Goal: Task Accomplishment & Management: Manage account settings

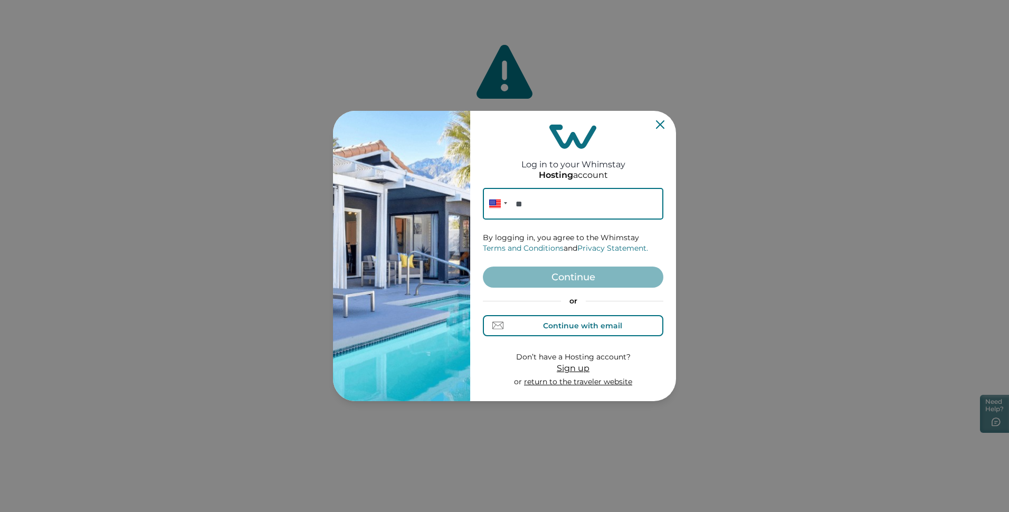
click at [584, 325] on div "Continue with email" at bounding box center [582, 325] width 79 height 8
click at [590, 206] on input at bounding box center [573, 204] width 180 height 32
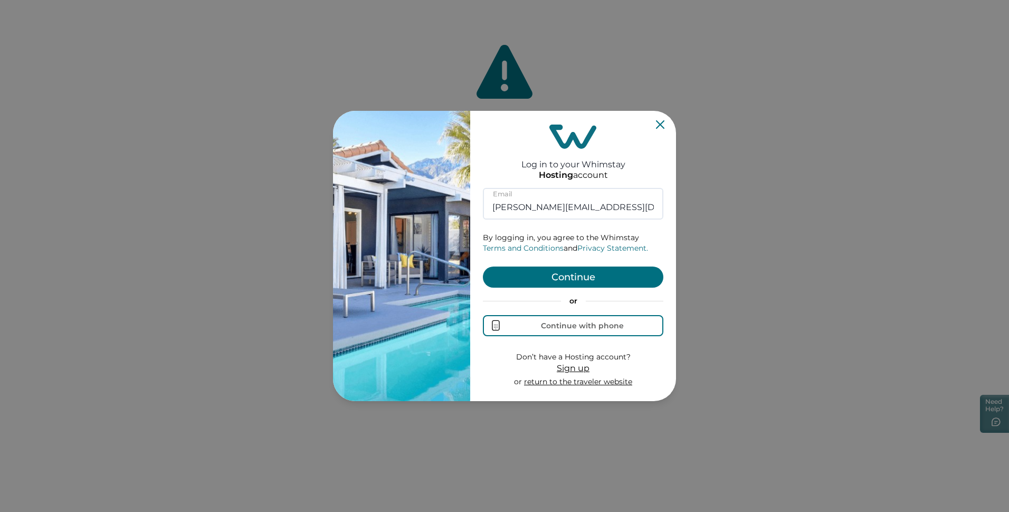
click at [572, 268] on button "Continue" at bounding box center [573, 276] width 180 height 21
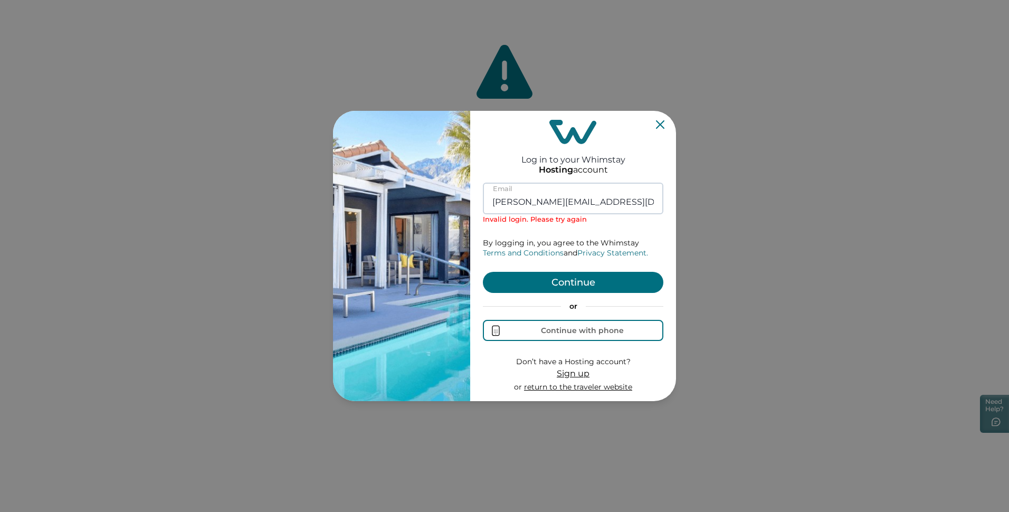
click at [560, 204] on input "carmen@suiteserenityproperties.com" at bounding box center [573, 199] width 180 height 32
paste input "seth"
type input "seth@suiteserenityproperties.com"
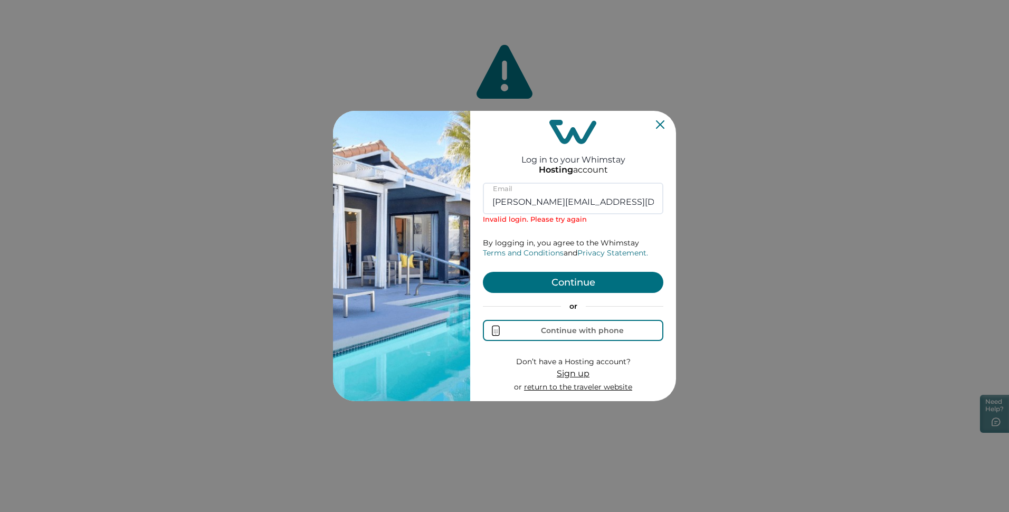
click at [657, 232] on form "seth@suiteserenityproperties.com Email Invalid login. Please try again By loggi…" at bounding box center [573, 287] width 180 height 209
click at [606, 279] on button "Continue" at bounding box center [573, 282] width 180 height 21
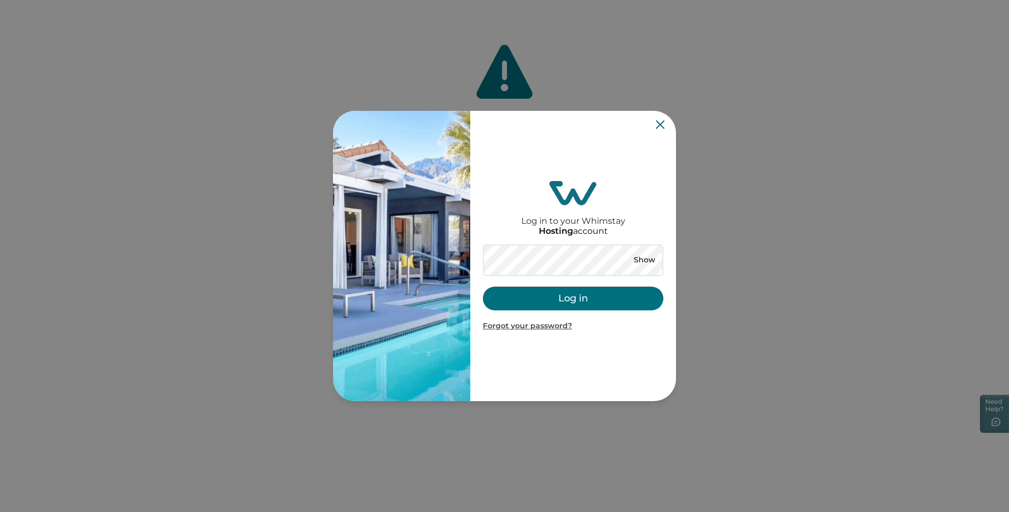
click at [606, 295] on button "Log in" at bounding box center [573, 298] width 180 height 24
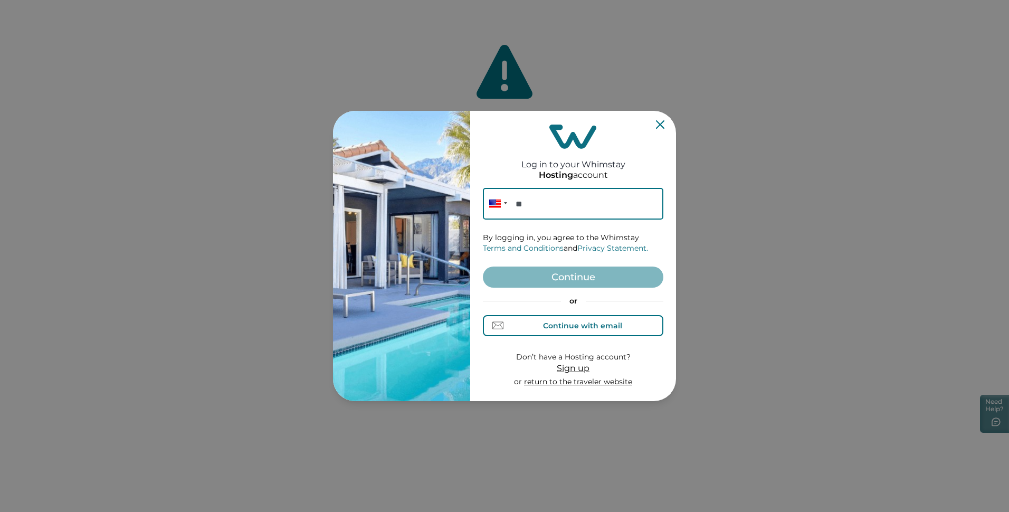
click at [550, 329] on div "Continue with email" at bounding box center [582, 325] width 79 height 8
click at [557, 211] on input at bounding box center [573, 204] width 180 height 32
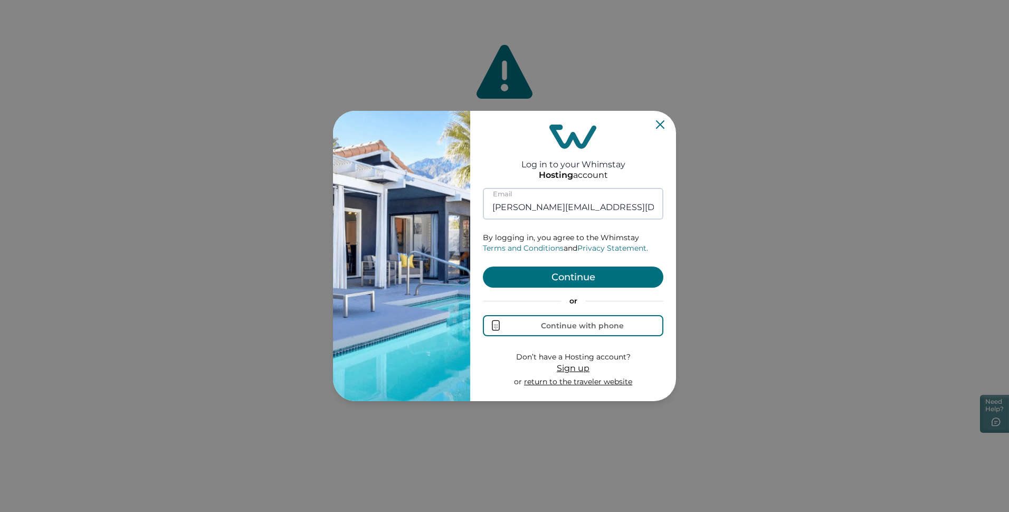
click at [600, 206] on input "carmen@suiteserenityproperties.com" at bounding box center [573, 204] width 180 height 32
click at [598, 211] on input "carmen@suiteserenityproperties.com" at bounding box center [573, 204] width 180 height 32
click at [597, 211] on input "carmen@suiteserenityproperties.com" at bounding box center [573, 204] width 180 height 32
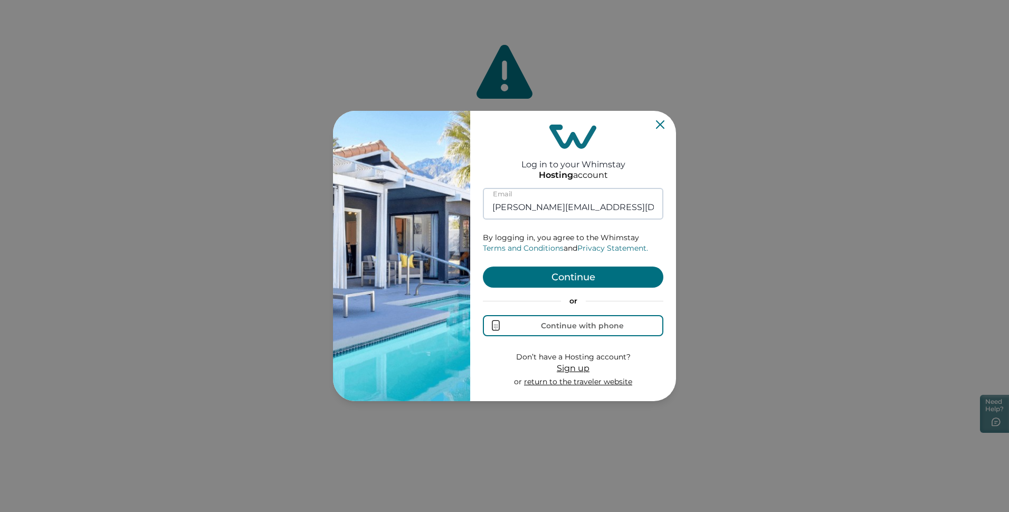
click at [597, 211] on input "carmen@suiteserenityproperties.com" at bounding box center [573, 204] width 180 height 32
click at [597, 212] on input "carmen@suiteserenityproperties.com" at bounding box center [573, 204] width 180 height 32
paste input "seth"
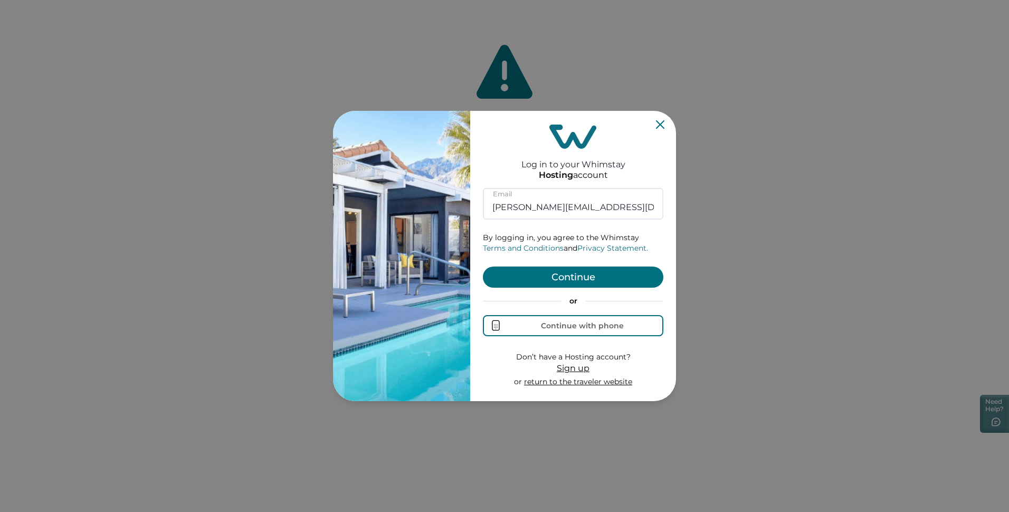
type input "seth@suiteserenityproperties.com"
click at [581, 281] on button "Continue" at bounding box center [573, 276] width 180 height 21
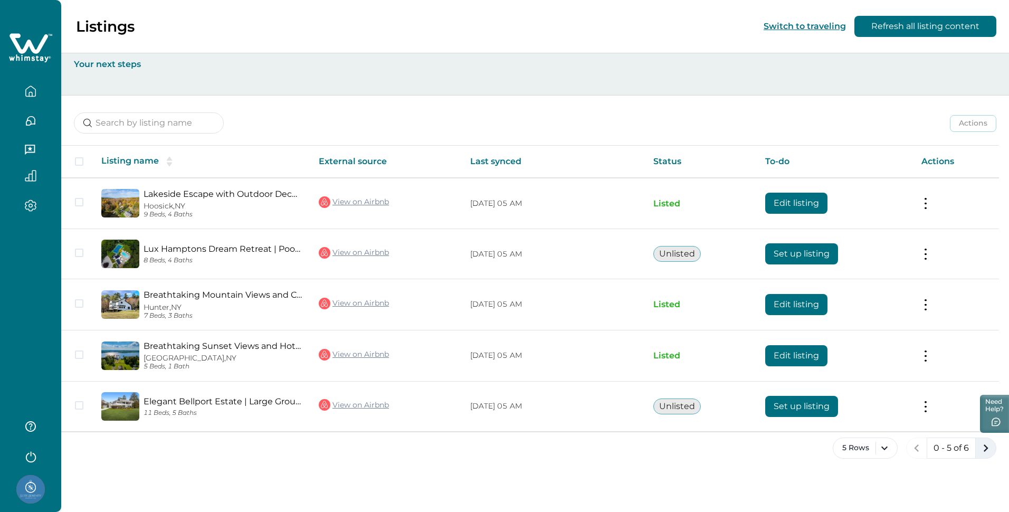
click at [981, 454] on icon "next page" at bounding box center [985, 448] width 15 height 15
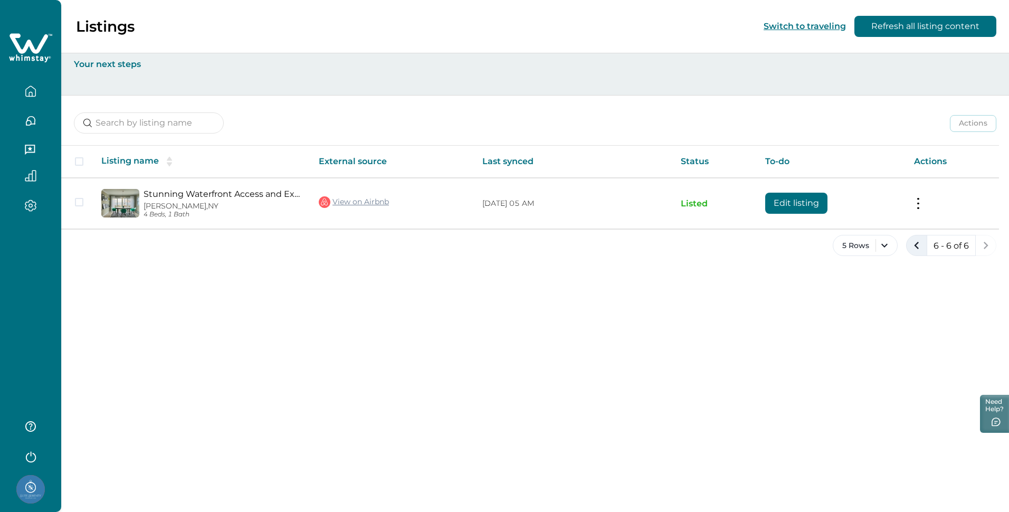
click at [912, 250] on icon "previous page" at bounding box center [916, 245] width 15 height 15
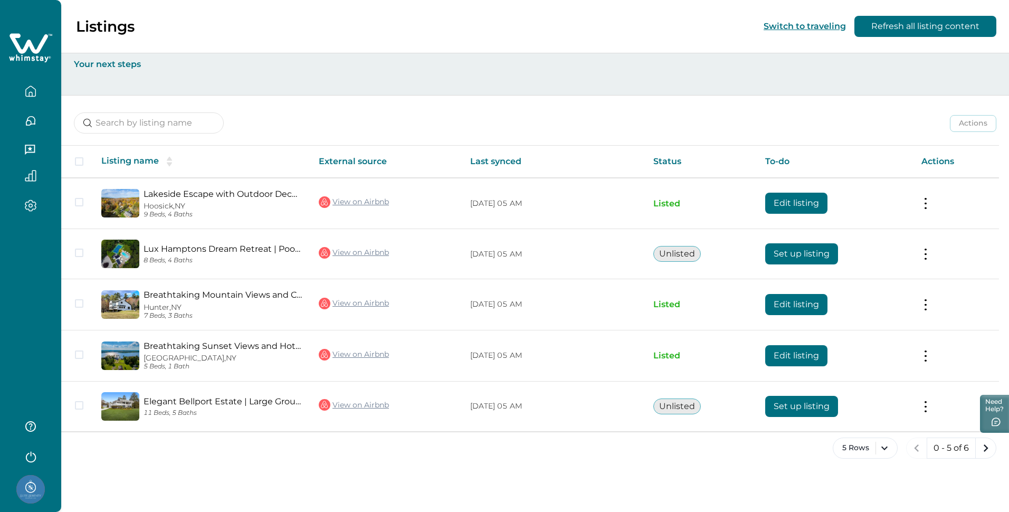
drag, startPoint x: 371, startPoint y: 45, endPoint x: 369, endPoint y: 53, distance: 8.8
click at [371, 46] on div "Listings Switch to traveling Refresh all listing content" at bounding box center [504, 26] width 1009 height 53
click at [34, 118] on icon "button" at bounding box center [30, 121] width 9 height 9
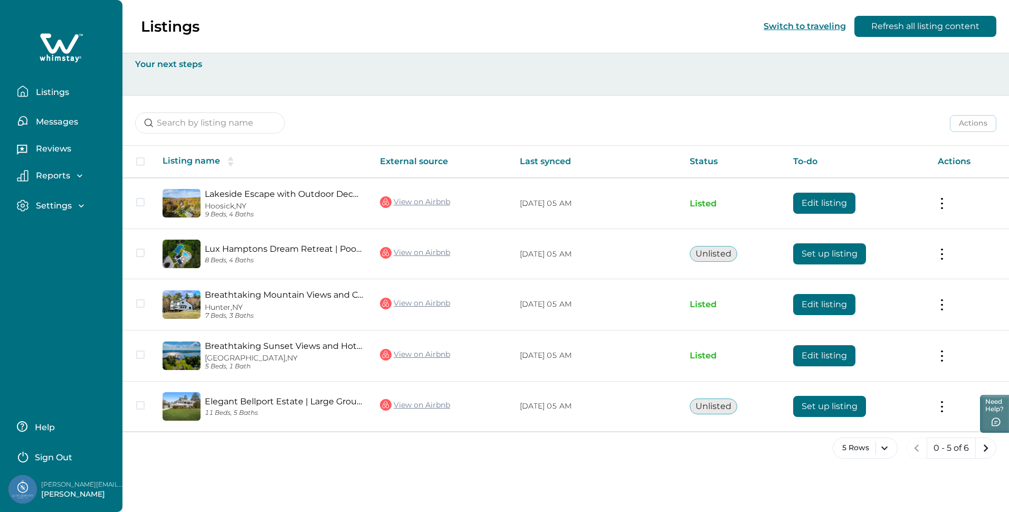
click at [37, 119] on p "Messages" at bounding box center [55, 122] width 45 height 11
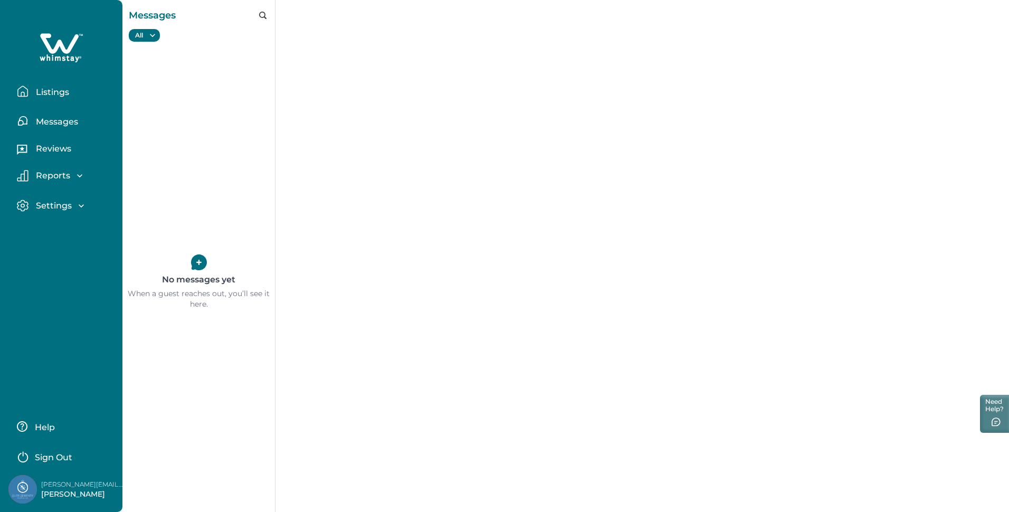
click at [50, 89] on p "Listings" at bounding box center [51, 92] width 36 height 11
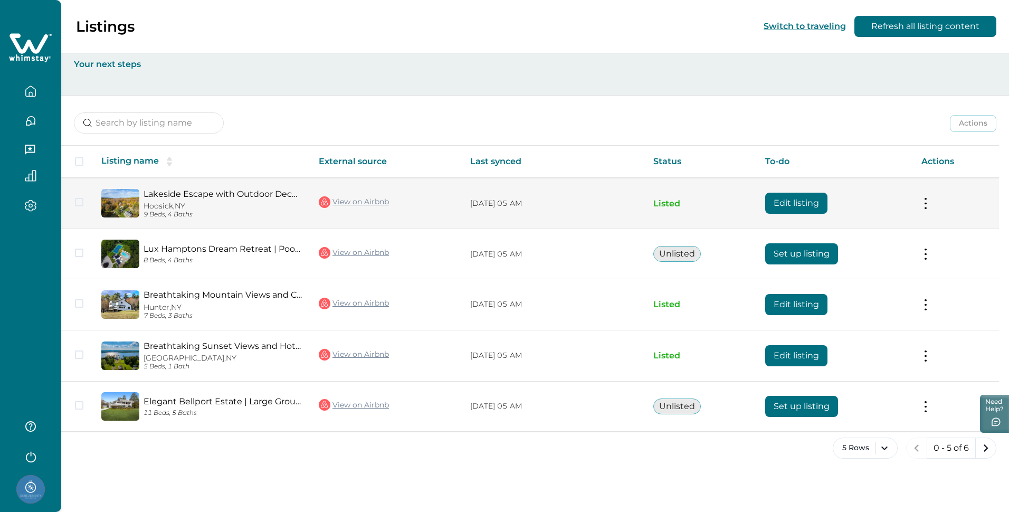
click at [262, 195] on link "Lakeside Escape with Outdoor Deck and Game Room - Luxurious Haven" at bounding box center [223, 194] width 158 height 10
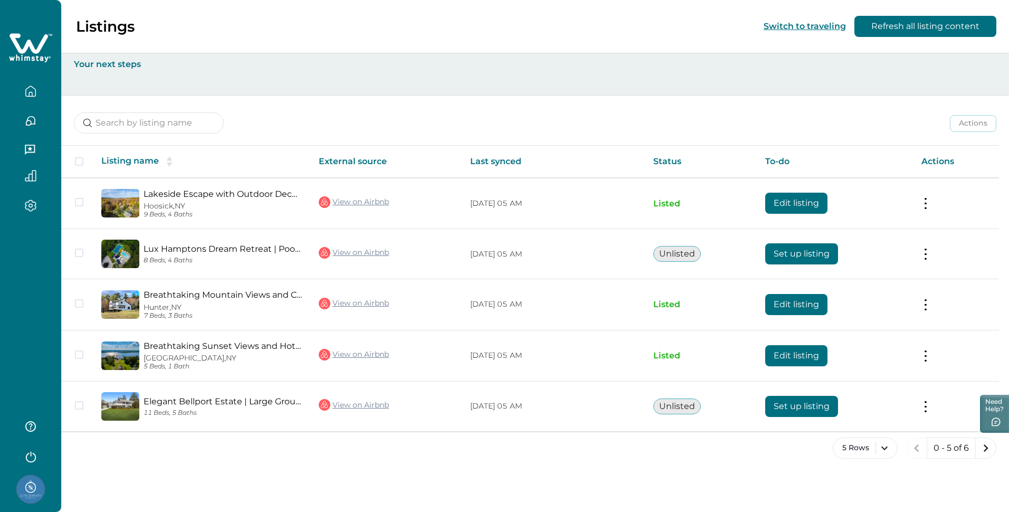
click at [478, 51] on div "Listings Switch to traveling Refresh all listing content" at bounding box center [504, 26] width 1009 height 53
click at [439, 112] on div "Actions Actions Publish listing Unlist listing" at bounding box center [535, 114] width 948 height 39
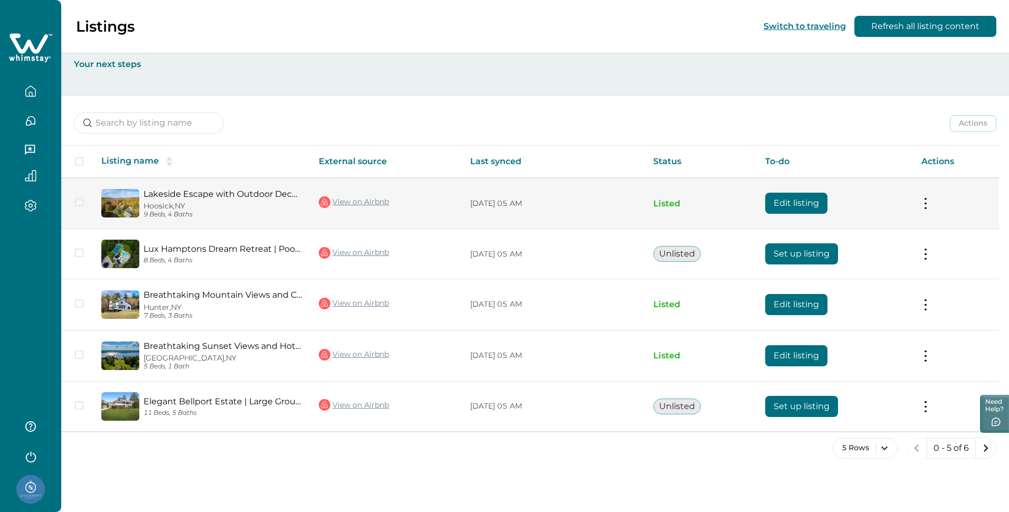
click at [921, 209] on button at bounding box center [925, 203] width 8 height 11
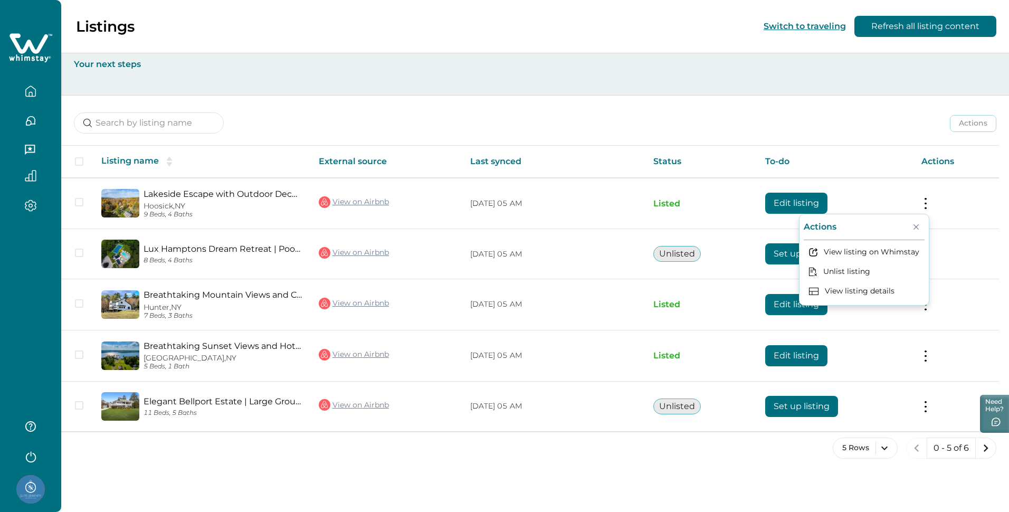
click at [576, 32] on div "Listings Switch to traveling Refresh all listing content" at bounding box center [504, 26] width 1009 height 53
